Goal: Navigation & Orientation: Find specific page/section

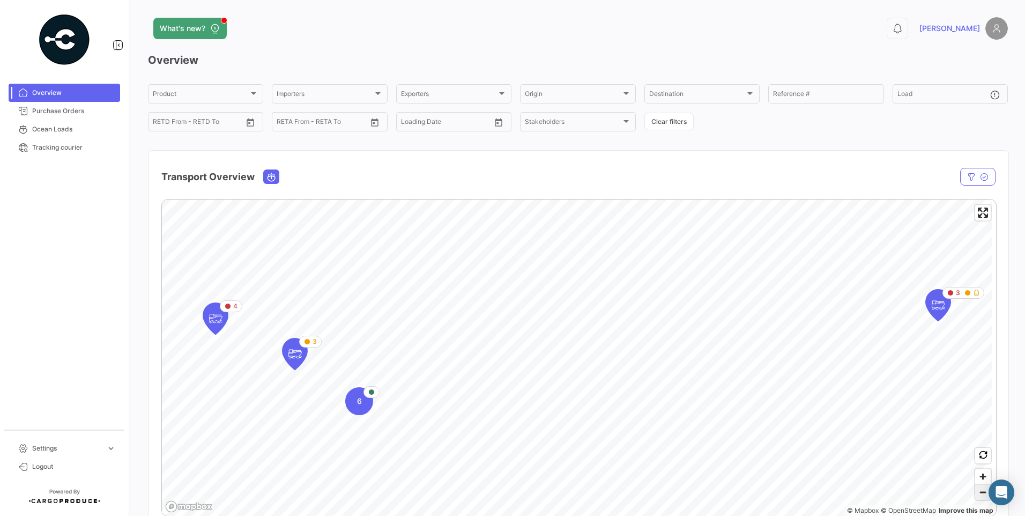
click at [979, 497] on span "Zoom out" at bounding box center [984, 492] width 16 height 15
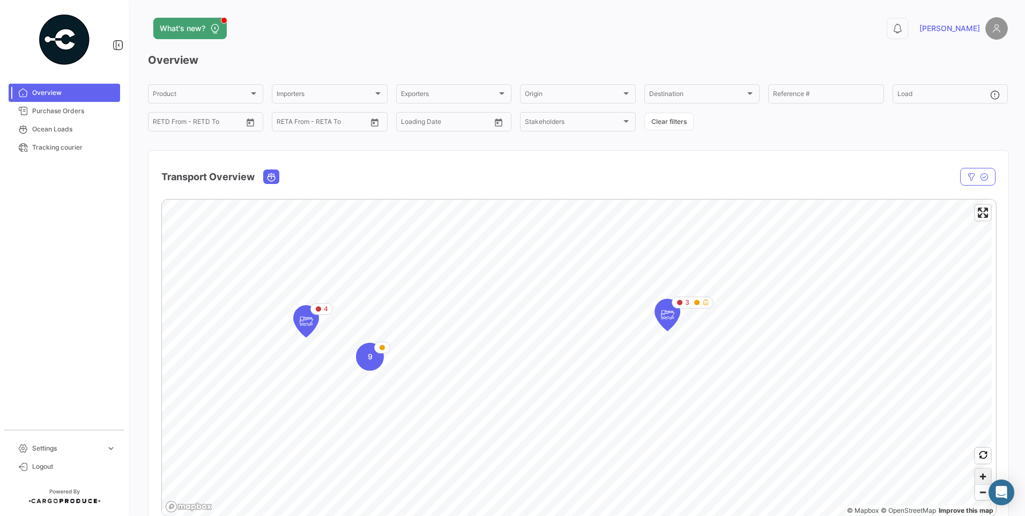
click at [979, 478] on span "Zoom in" at bounding box center [984, 477] width 16 height 16
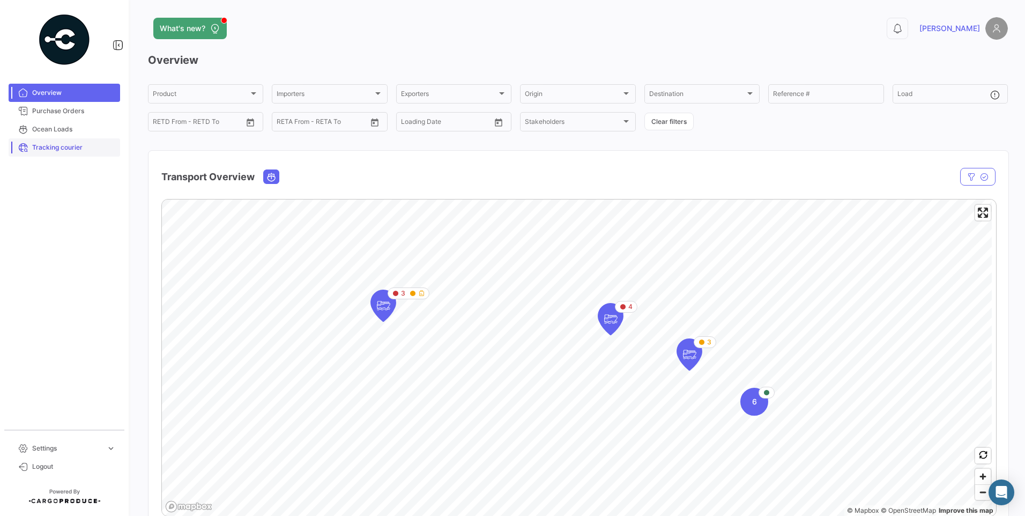
click at [66, 139] on link "Tracking courier" at bounding box center [65, 147] width 112 height 18
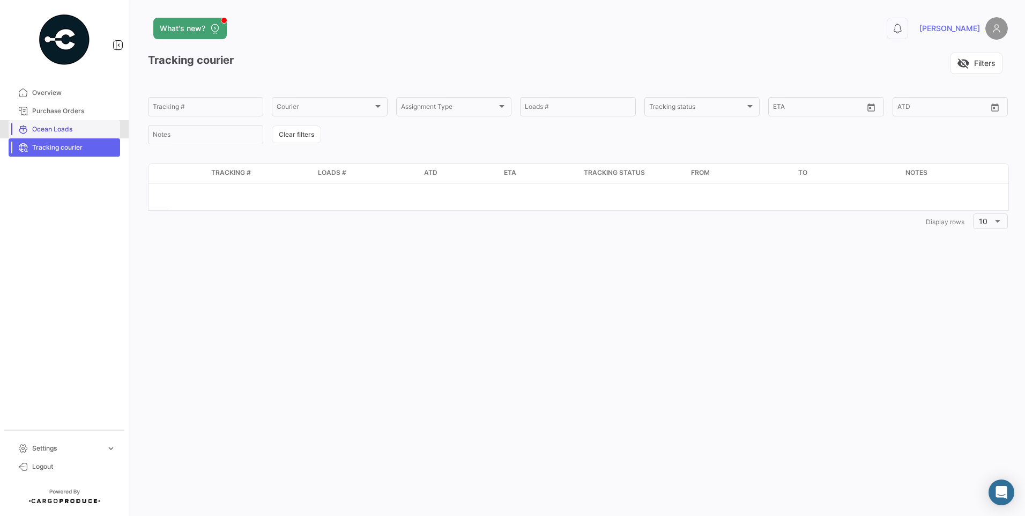
click at [61, 125] on span "Ocean Loads" at bounding box center [74, 129] width 84 height 10
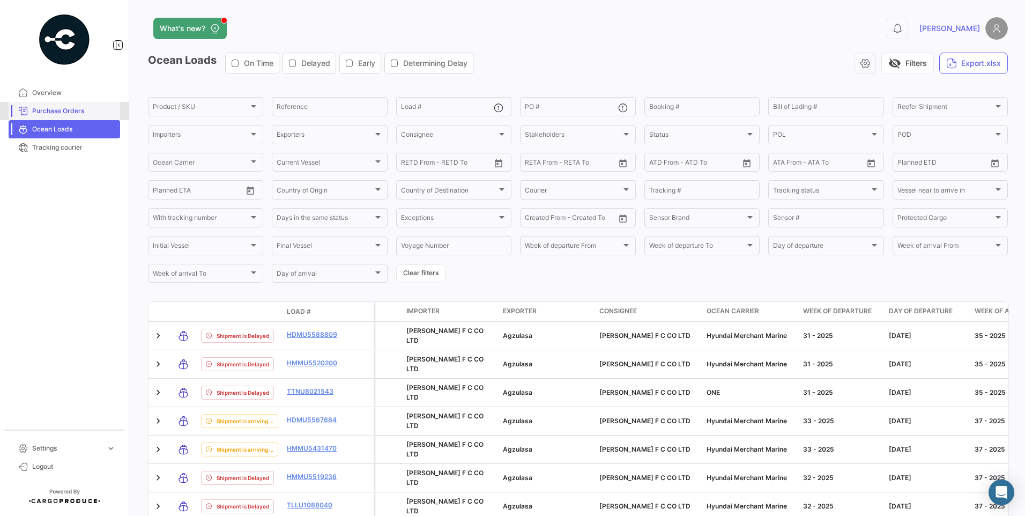
click at [70, 107] on span "Purchase Orders" at bounding box center [74, 111] width 84 height 10
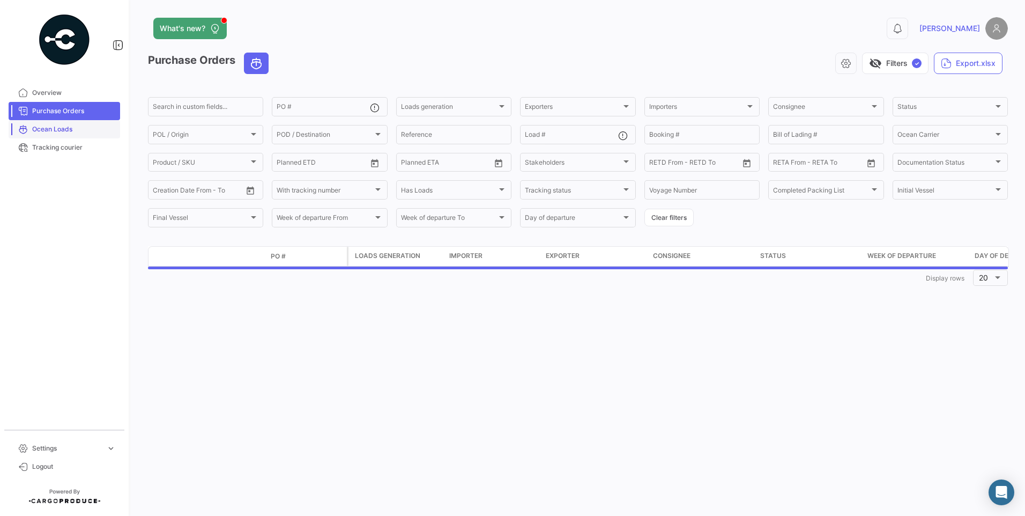
click at [75, 127] on span "Ocean Loads" at bounding box center [74, 129] width 84 height 10
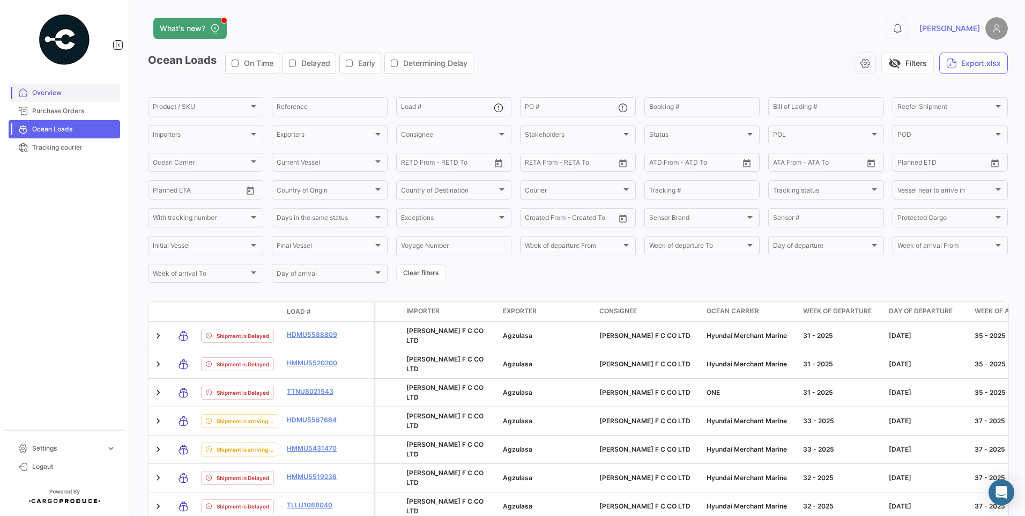
click at [49, 93] on span "Overview" at bounding box center [74, 93] width 84 height 10
